Goal: Information Seeking & Learning: Check status

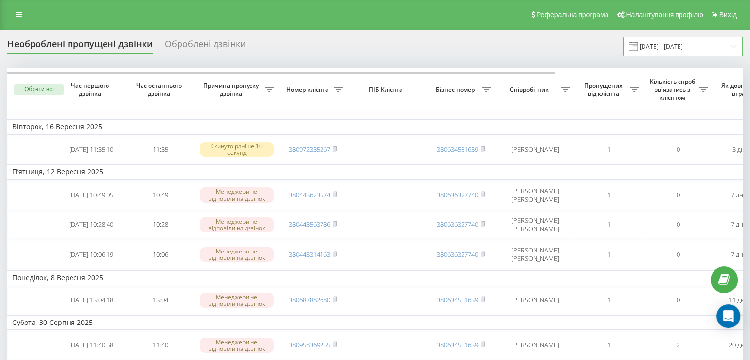
click at [696, 42] on input "16.08.2025 - 16.09.2025" at bounding box center [682, 46] width 119 height 19
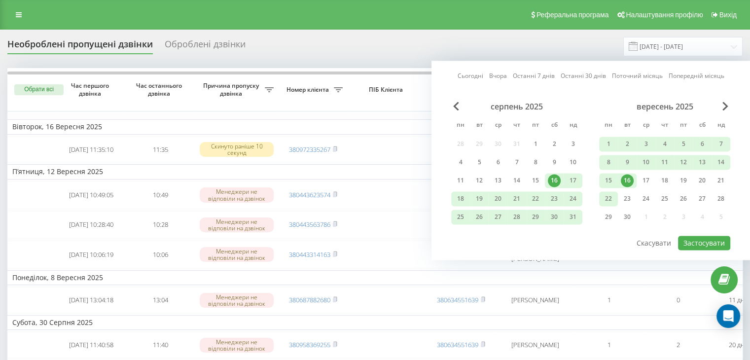
click at [609, 198] on div "22" at bounding box center [608, 198] width 13 height 13
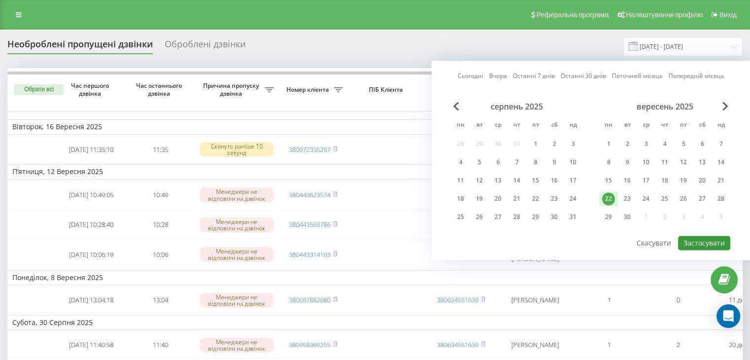
click at [699, 241] on button "Застосувати" at bounding box center [704, 243] width 52 height 14
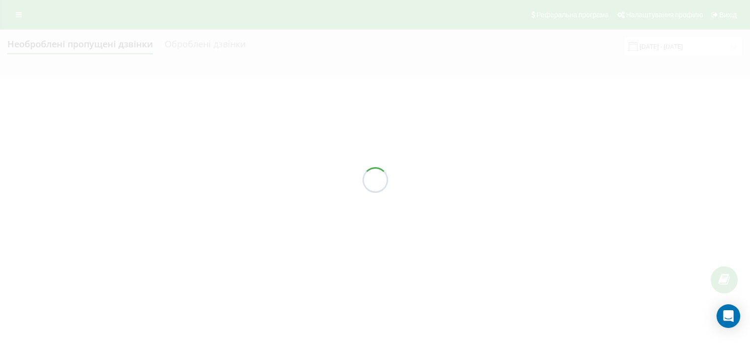
type input "22.09.2025 - 22.09.2025"
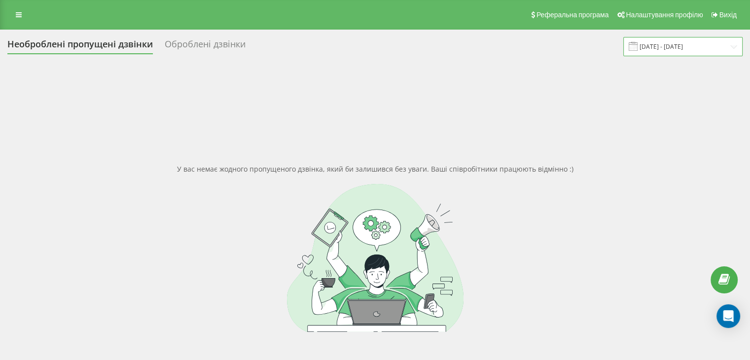
click at [664, 55] on input "22.09.2025 - 22.09.2025" at bounding box center [682, 46] width 119 height 19
drag, startPoint x: 255, startPoint y: 115, endPoint x: 247, endPoint y: 107, distance: 11.9
click at [255, 115] on div "У вас немає жодного пропущеного дзвінка, який би залишився без уваги. Ваші спів…" at bounding box center [374, 248] width 735 height 360
click at [20, 20] on link at bounding box center [19, 15] width 18 height 14
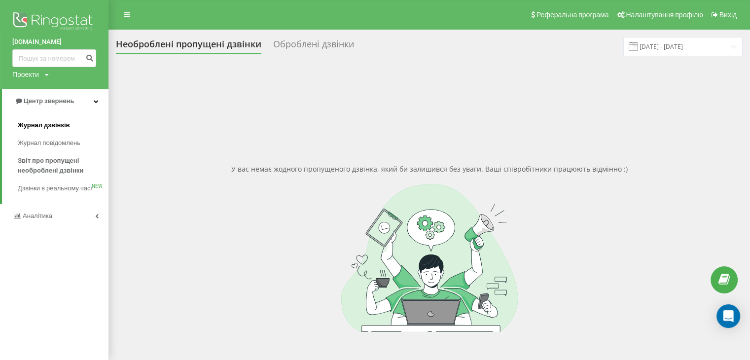
click at [69, 129] on link "Журнал дзвінків" at bounding box center [63, 125] width 91 height 18
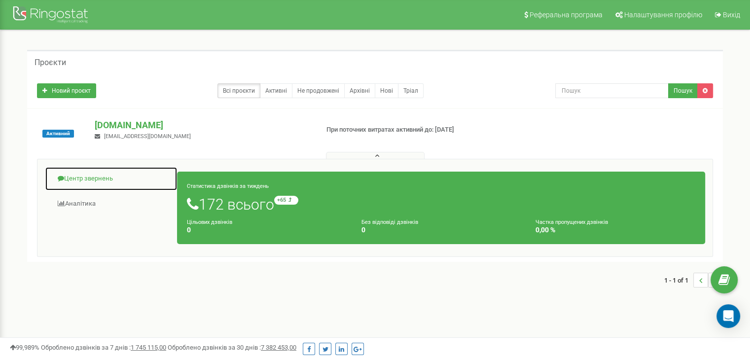
click at [120, 180] on link "Центр звернень" at bounding box center [111, 179] width 133 height 24
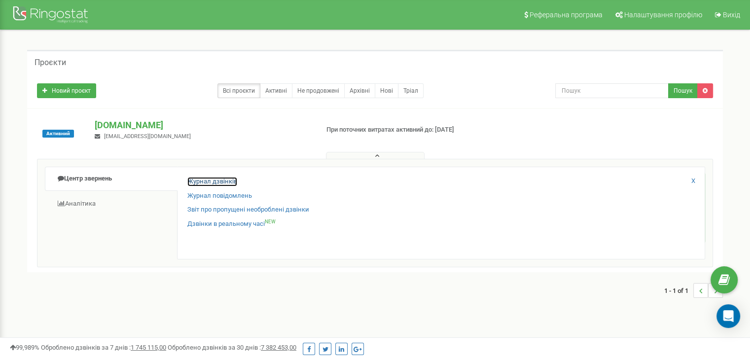
click at [216, 184] on link "Журнал дзвінків" at bounding box center [212, 181] width 50 height 9
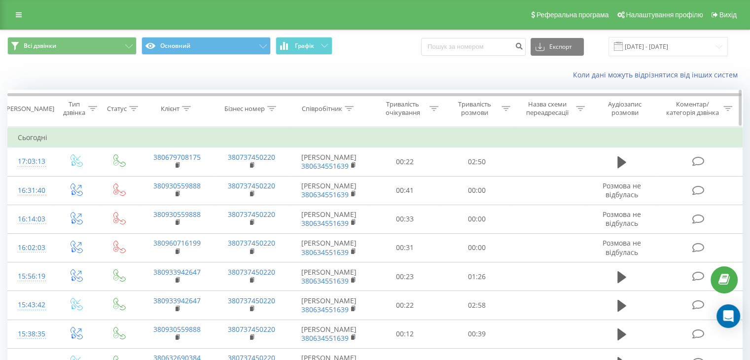
click at [185, 110] on div at bounding box center [186, 109] width 9 height 8
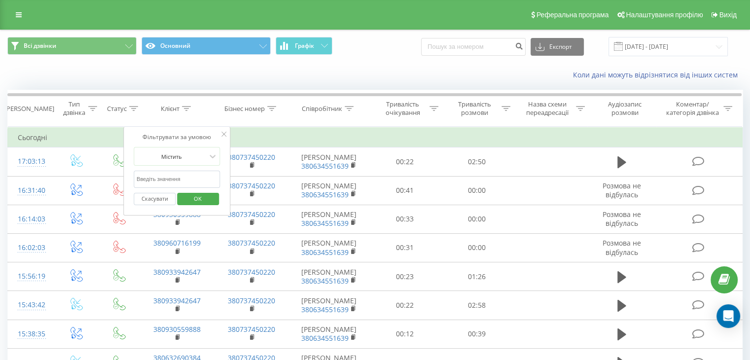
click at [201, 180] on input "text" at bounding box center [177, 179] width 87 height 17
paste input "0679708175"
type input "0679708175"
click at [216, 196] on button "OK" at bounding box center [198, 199] width 42 height 12
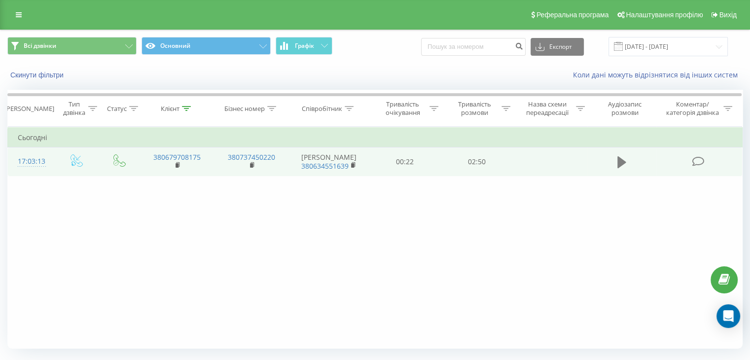
click at [617, 156] on icon at bounding box center [621, 162] width 9 height 12
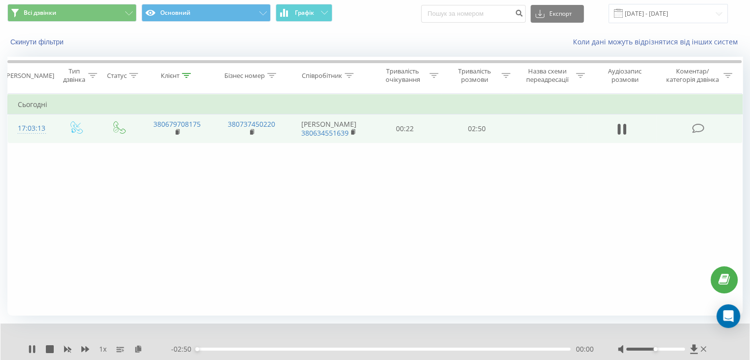
scroll to position [49, 0]
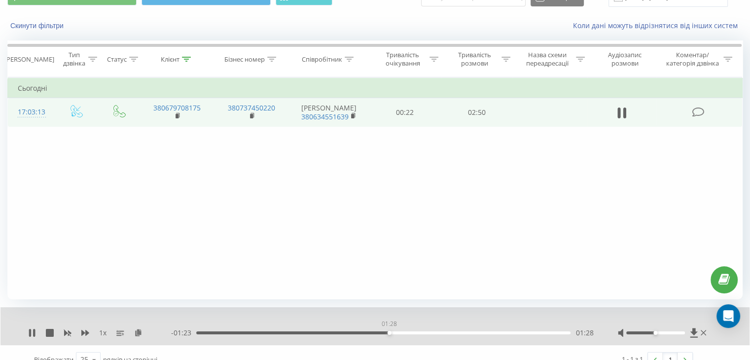
click at [389, 333] on div "01:28" at bounding box center [383, 332] width 374 height 3
drag, startPoint x: 375, startPoint y: 331, endPoint x: 370, endPoint y: 331, distance: 5.4
click at [375, 331] on div "01:21" at bounding box center [383, 332] width 374 height 3
click at [369, 331] on div "01:21" at bounding box center [383, 332] width 374 height 3
click at [361, 332] on div "01:15" at bounding box center [383, 332] width 374 height 3
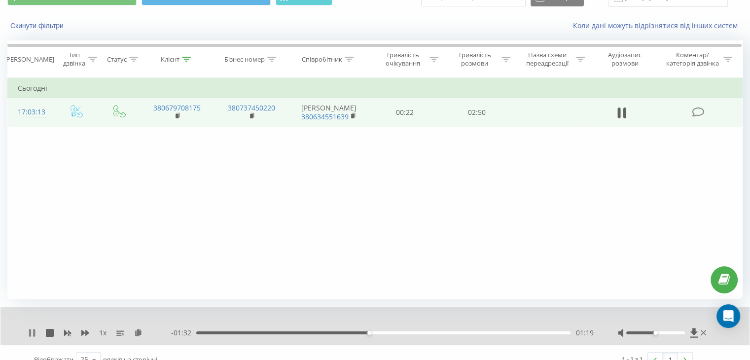
click at [30, 334] on icon at bounding box center [30, 333] width 2 height 8
